Goal: Navigation & Orientation: Find specific page/section

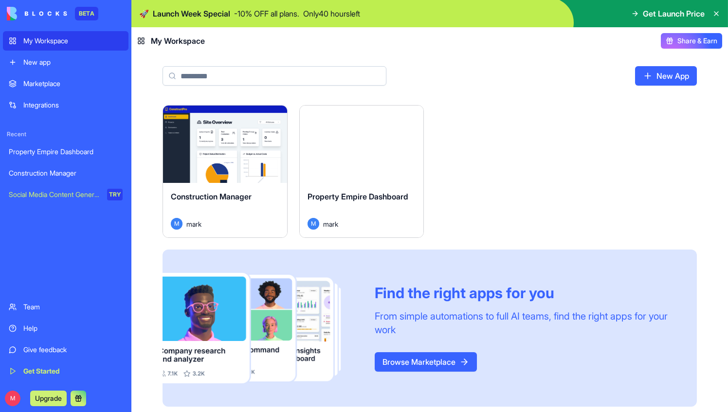
click at [326, 210] on div "Property Empire Dashboard" at bounding box center [361, 204] width 108 height 27
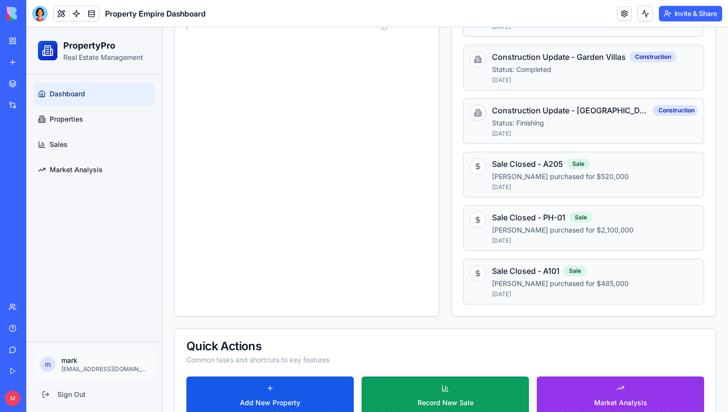
scroll to position [581, 0]
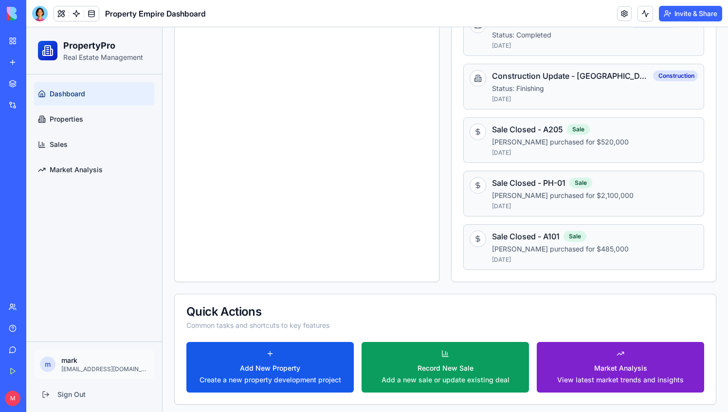
click at [570, 369] on div "Market Analysis View latest market trends and insights" at bounding box center [620, 373] width 126 height 21
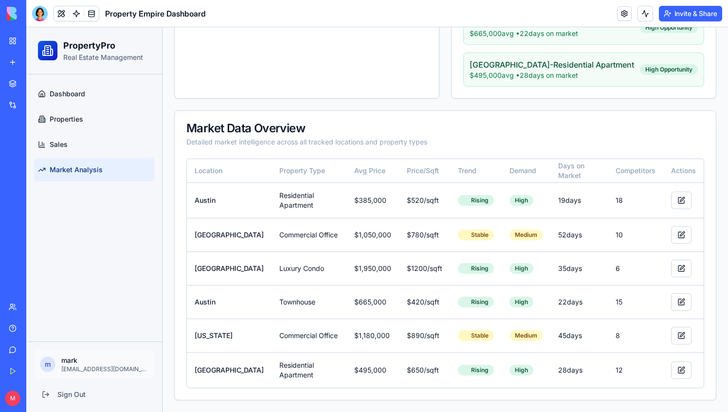
scroll to position [517, 0]
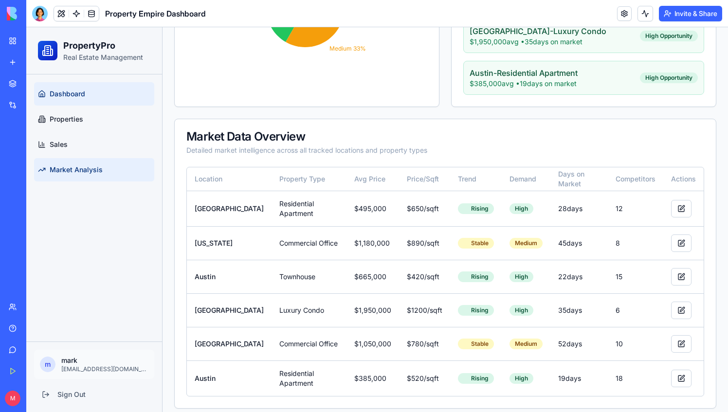
click at [61, 89] on span "Dashboard" at bounding box center [68, 94] width 36 height 10
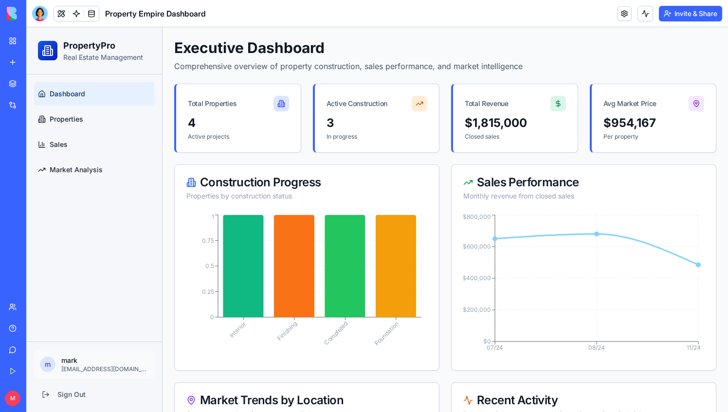
click at [9, 11] on img at bounding box center [37, 14] width 60 height 14
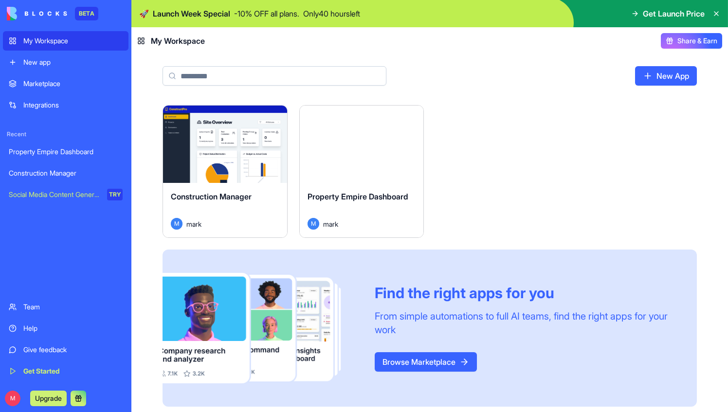
click at [44, 15] on img at bounding box center [37, 14] width 60 height 14
